Goal: Information Seeking & Learning: Find specific fact

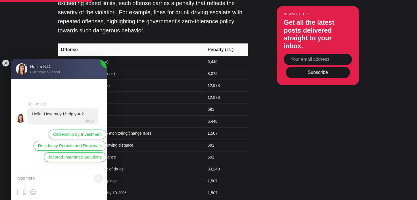
click at [7, 62] on jdiv at bounding box center [6, 63] width 8 height 8
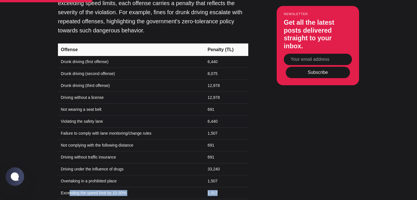
click at [228, 187] on tr "Exceeding the speed limit by 10-30% 1,507" at bounding box center [153, 193] width 190 height 12
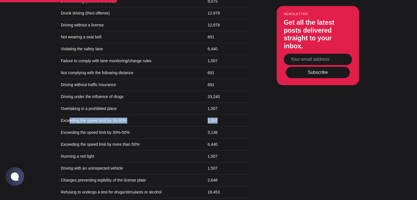
scroll to position [637, 0]
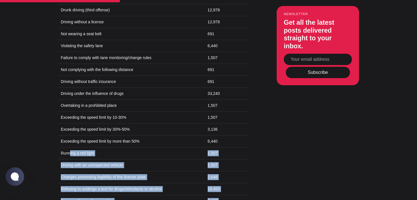
drag, startPoint x: 70, startPoint y: 126, endPoint x: 226, endPoint y: 185, distance: 166.8
click at [226, 185] on tbody "Offense Penalty (TL) Drunk driving (first offense) 6,440 Drunk driving (second …" at bounding box center [153, 123] width 190 height 311
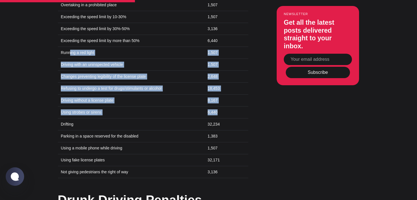
scroll to position [751, 0]
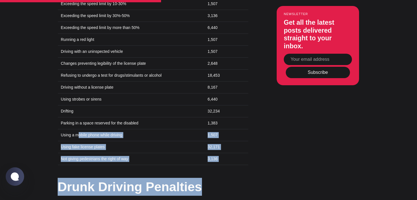
drag, startPoint x: 79, startPoint y: 106, endPoint x: 238, endPoint y: 139, distance: 163.0
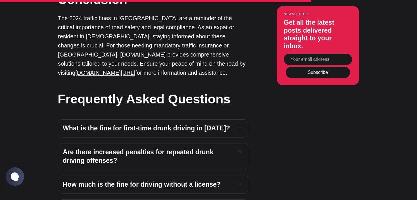
scroll to position [1034, 0]
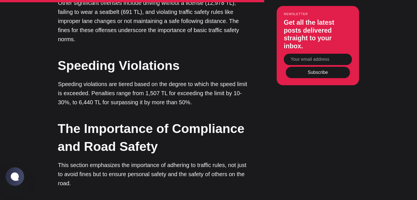
click at [151, 79] on p "Speeding violations are tiered based on the degree to which the speed limit is …" at bounding box center [153, 92] width 190 height 27
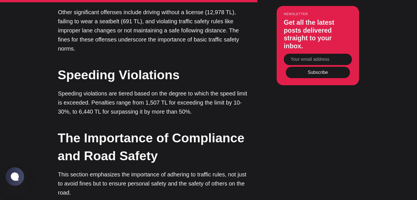
click at [114, 89] on p "Speeding violations are tiered based on the degree to which the speed limit is …" at bounding box center [153, 102] width 190 height 27
click at [158, 89] on p "Speeding violations are tiered based on the degree to which the speed limit is …" at bounding box center [153, 102] width 190 height 27
click at [115, 89] on p "Speeding violations are tiered based on the degree to which the speed limit is …" at bounding box center [153, 102] width 190 height 27
